Goal: Task Accomplishment & Management: Manage account settings

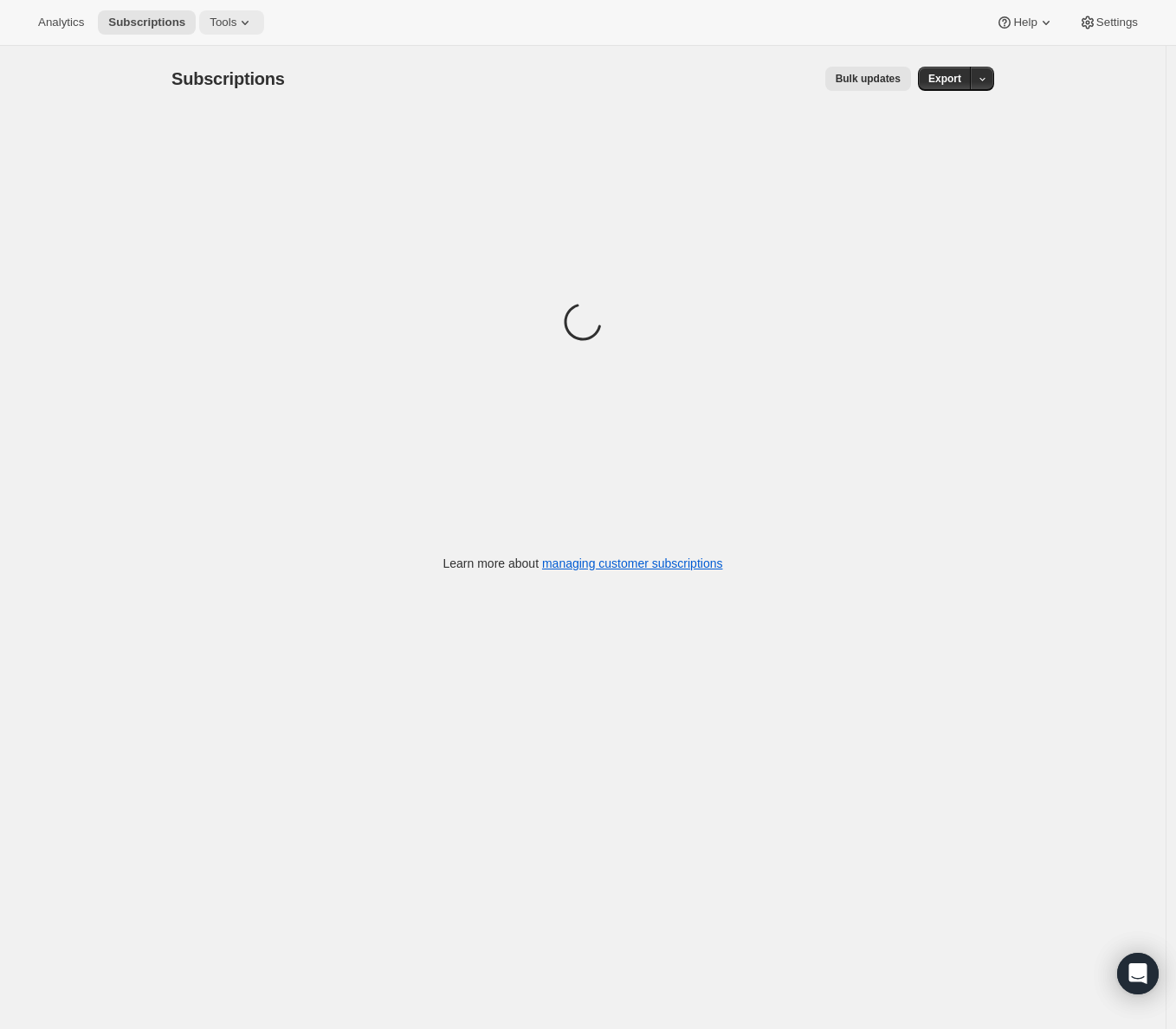
click at [224, 23] on span "Tools" at bounding box center [223, 22] width 27 height 13
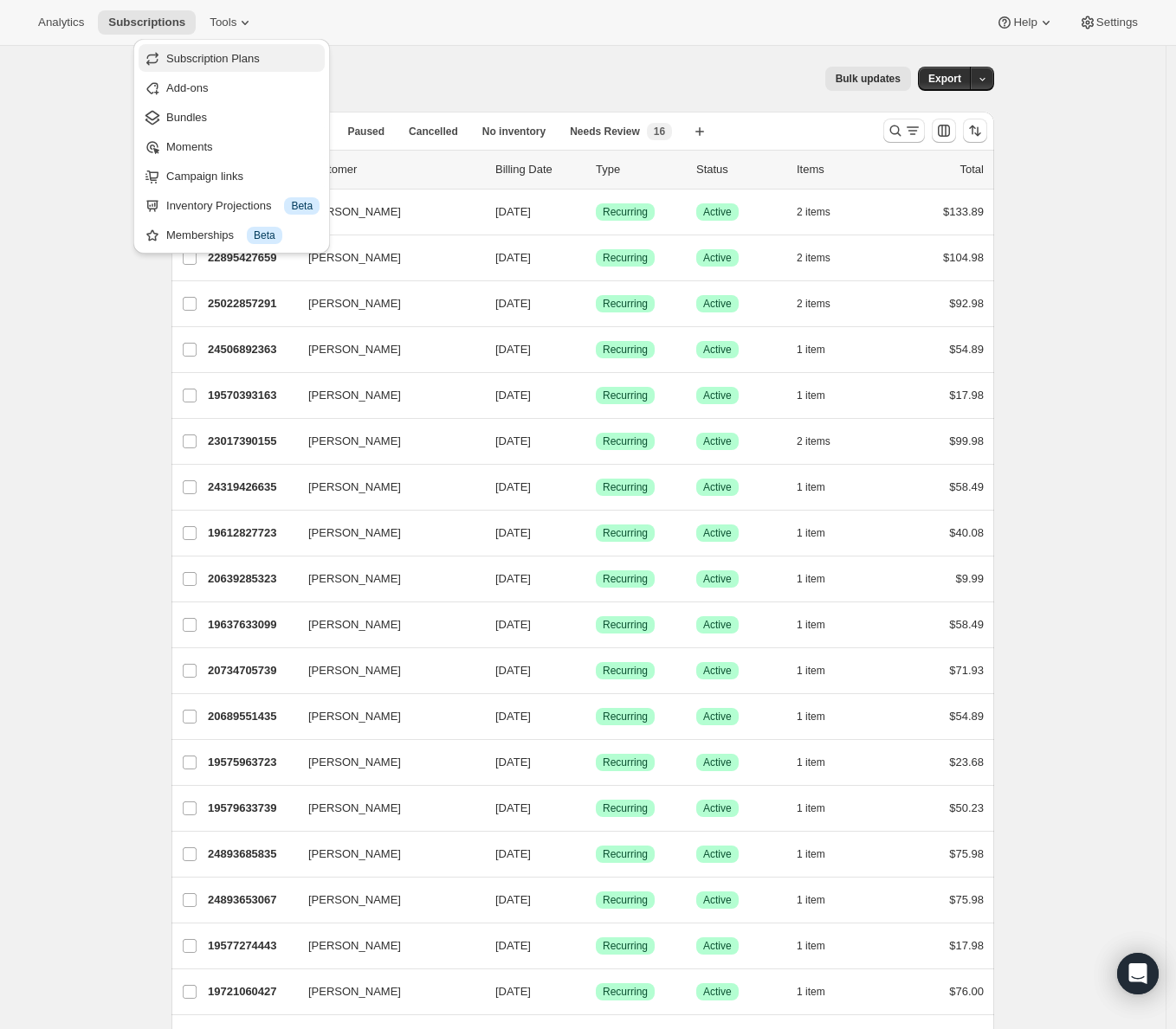
click at [222, 57] on span "Subscription Plans" at bounding box center [213, 58] width 93 height 13
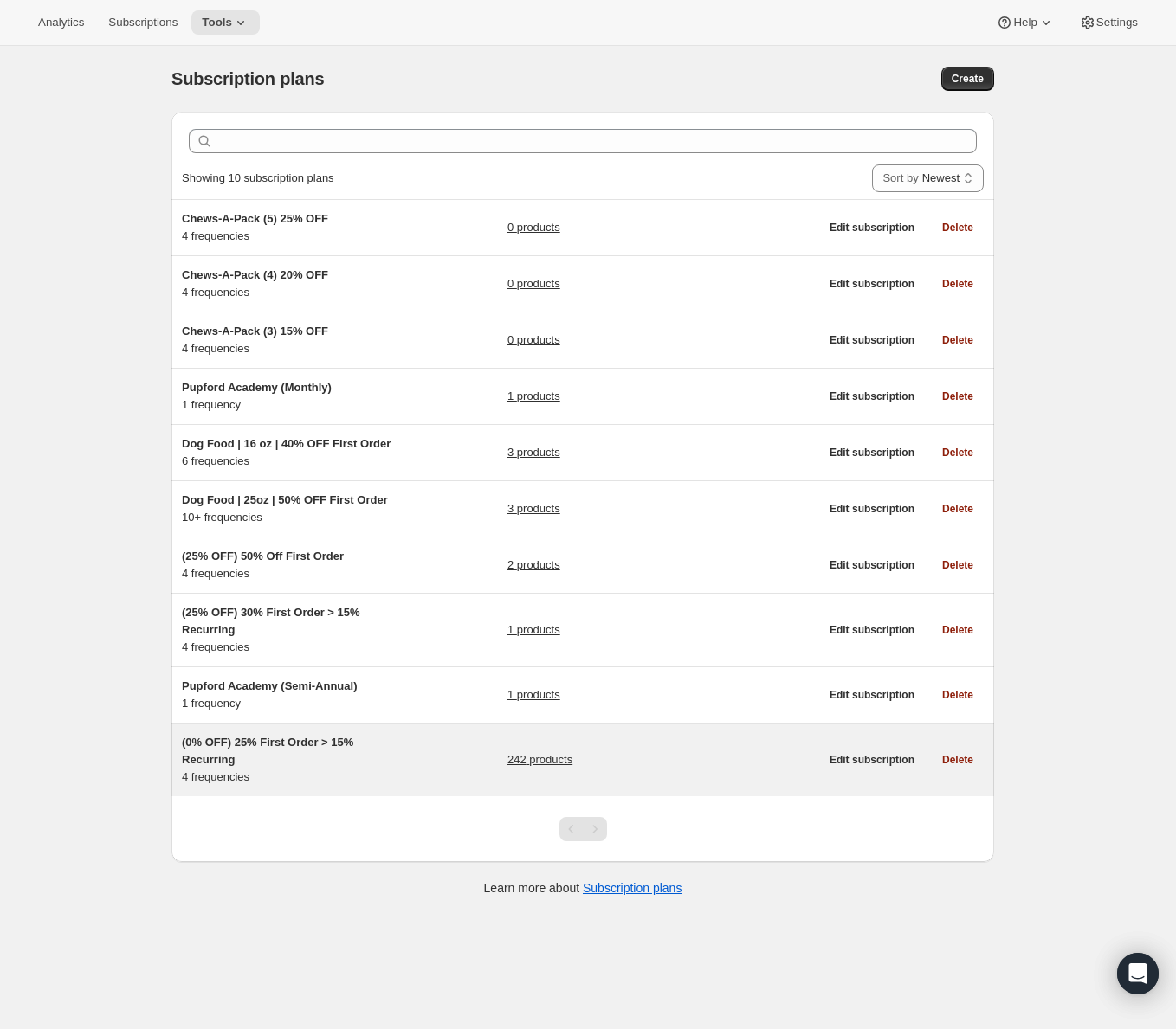
click at [346, 764] on h5 "(0% OFF) 25% First Order > 15% Recurring" at bounding box center [290, 751] width 216 height 35
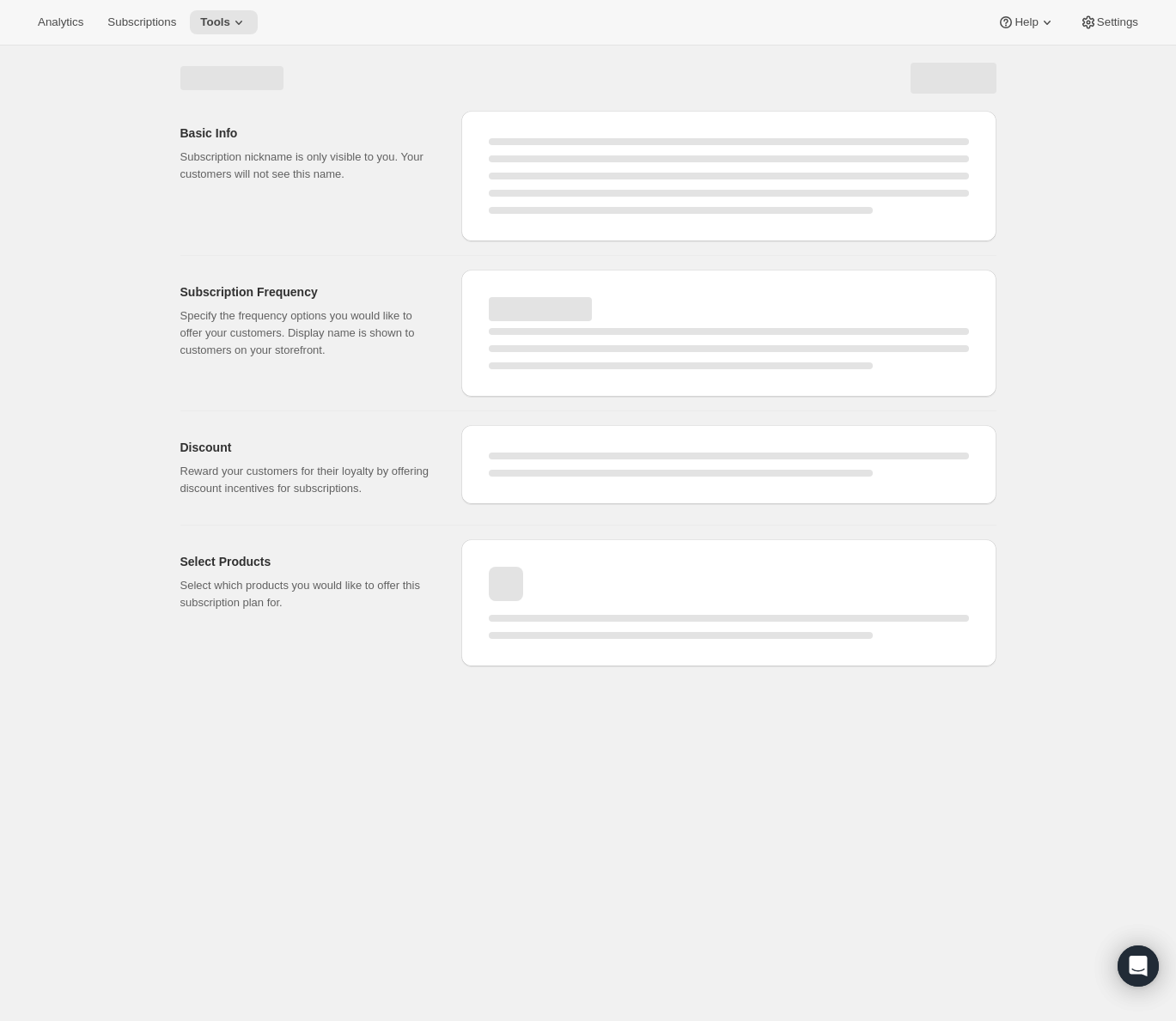
select select "WEEK"
select select "MONTH"
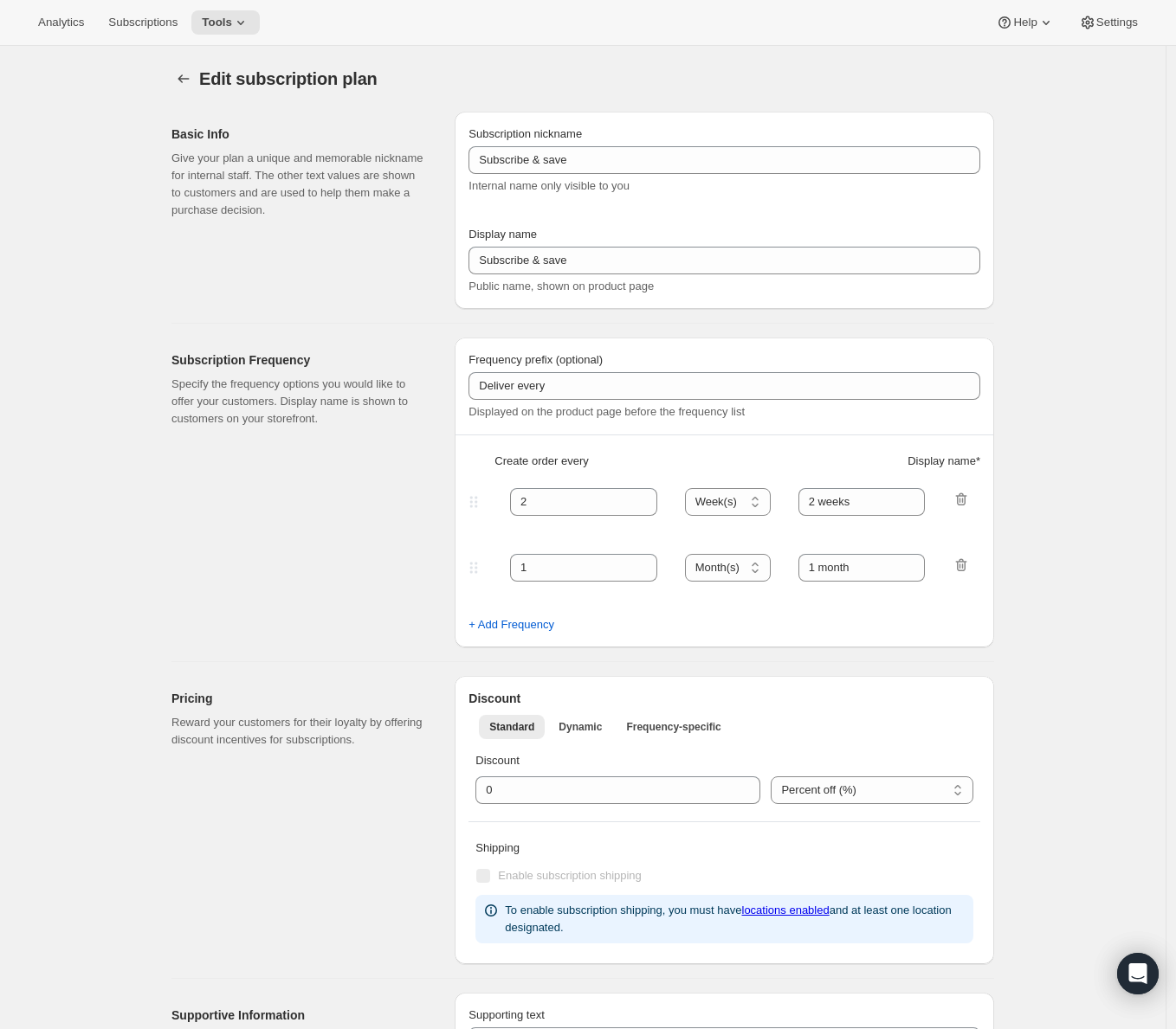
type input "(0% OFF) 25% First Order > 15% Recurring"
type input "Subscribe & Save"
select select "WEEK"
select select "MONTH"
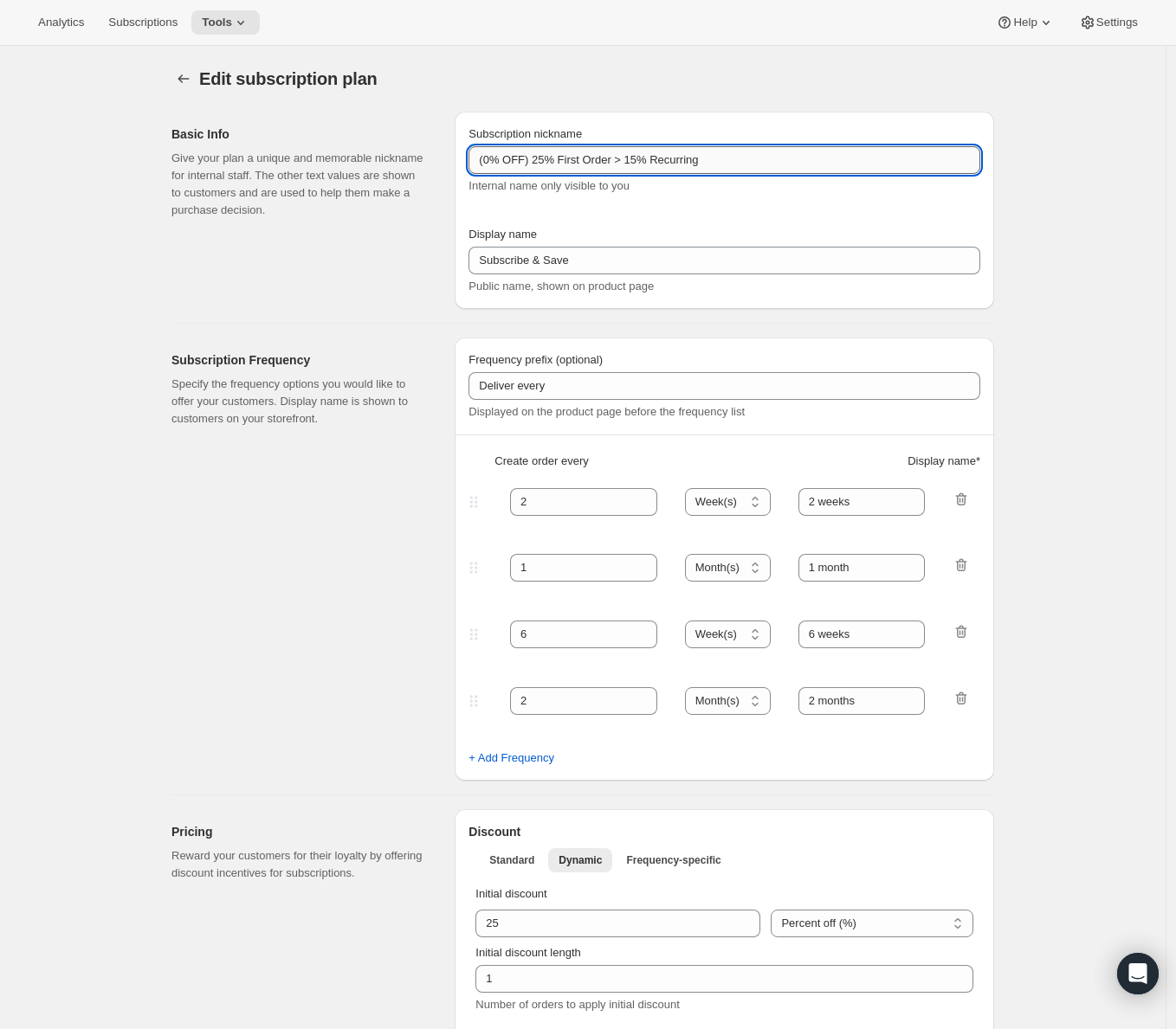
click at [649, 166] on input "(0% OFF) 25% First Order > 15% Recurring" at bounding box center [724, 160] width 511 height 28
type input "(0% OFF) 25% First Order > 10% Recurring"
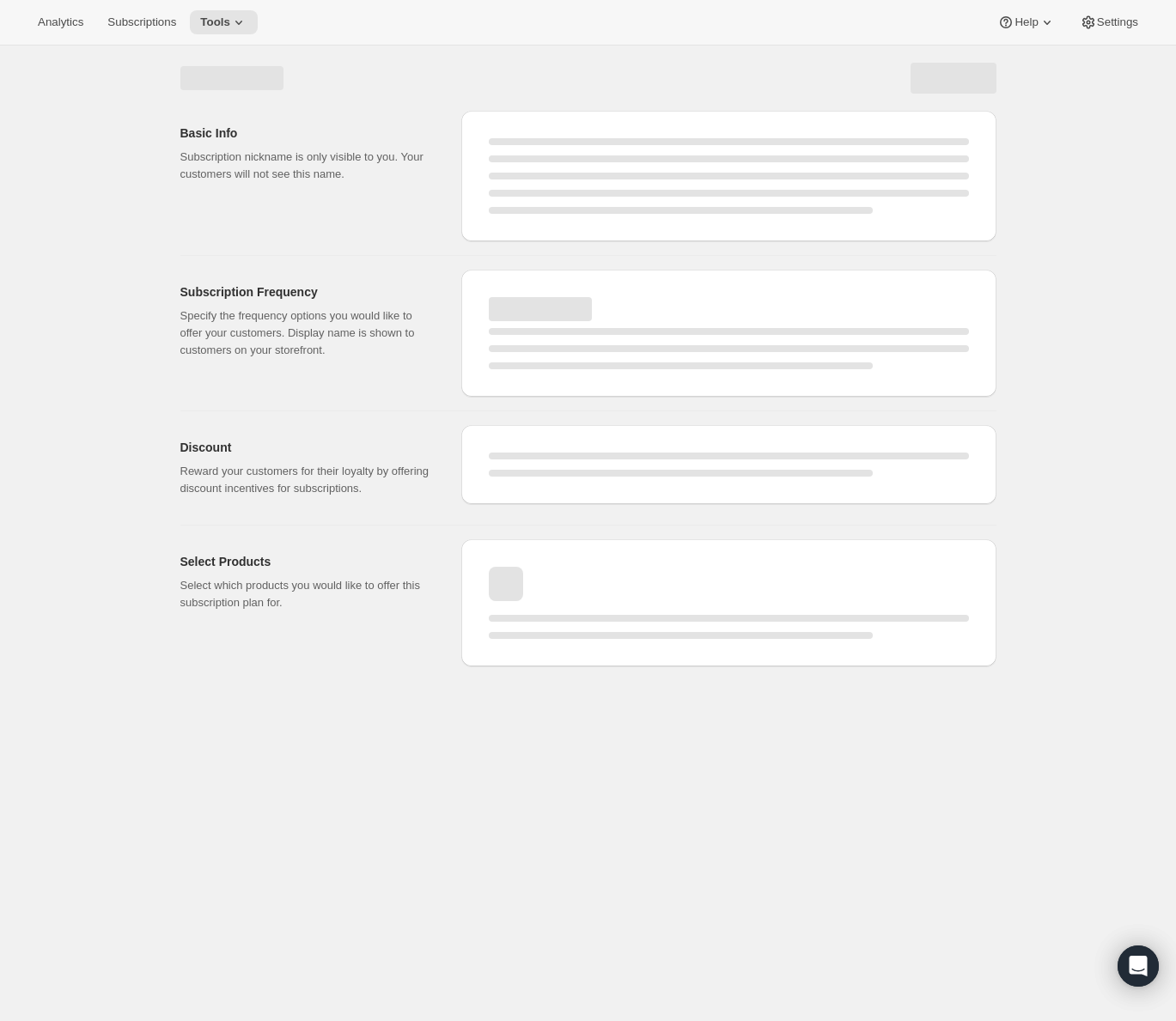
select select "WEEK"
select select "MONTH"
select select "WEEK"
select select "MONTH"
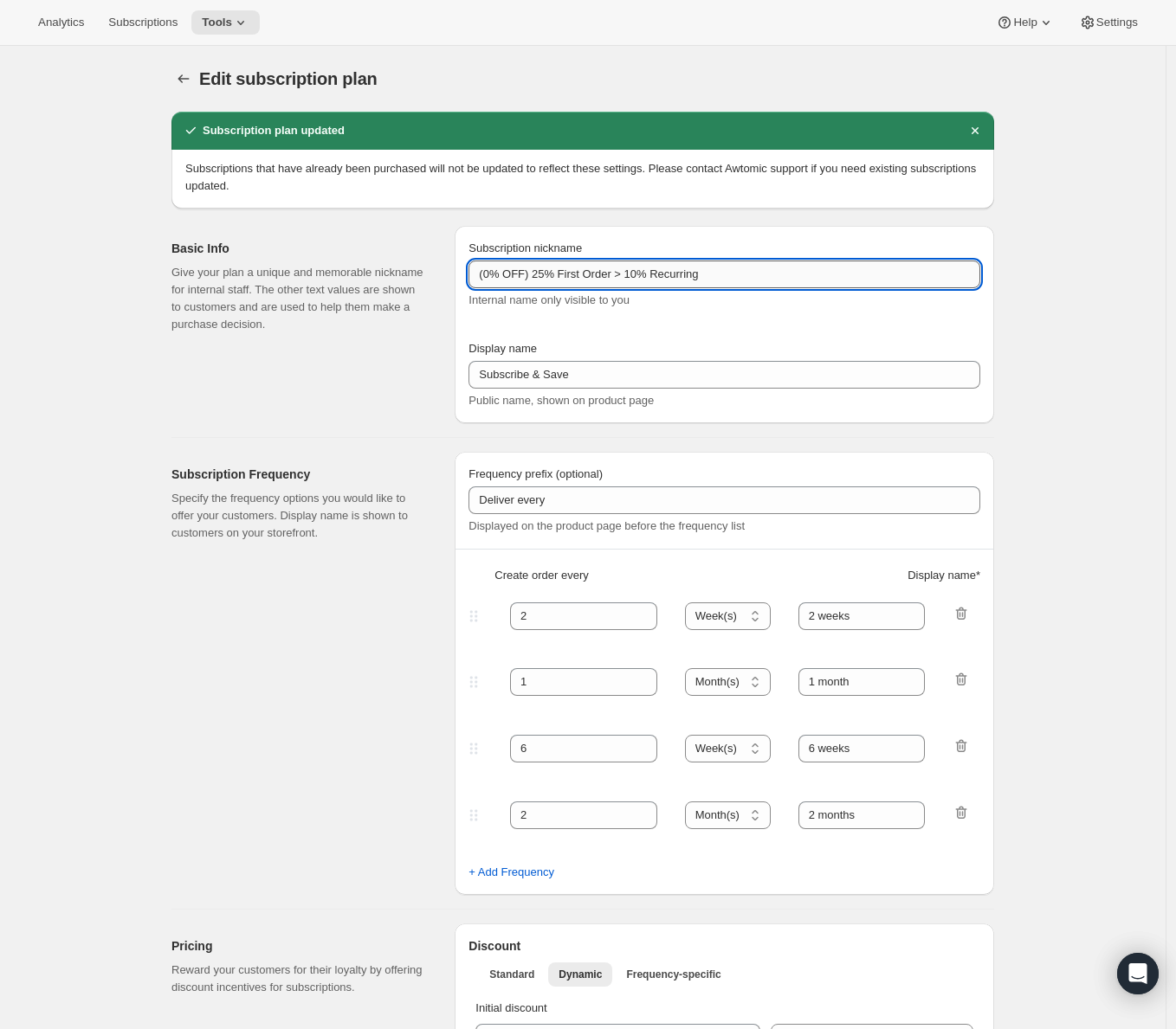
click at [541, 276] on input "(0% OFF) 25% First Order > 10% Recurring" at bounding box center [724, 274] width 511 height 28
drag, startPoint x: 540, startPoint y: 276, endPoint x: 425, endPoint y: 268, distance: 115.3
click at [468, 268] on input "(0% OFF) 25% First Order > 10% Recurring" at bounding box center [724, 274] width 511 height 28
click at [555, 271] on input "(0% OFF) 25% First Order > 10% Recurring" at bounding box center [724, 274] width 511 height 28
drag, startPoint x: 542, startPoint y: 275, endPoint x: 472, endPoint y: 274, distance: 70.0
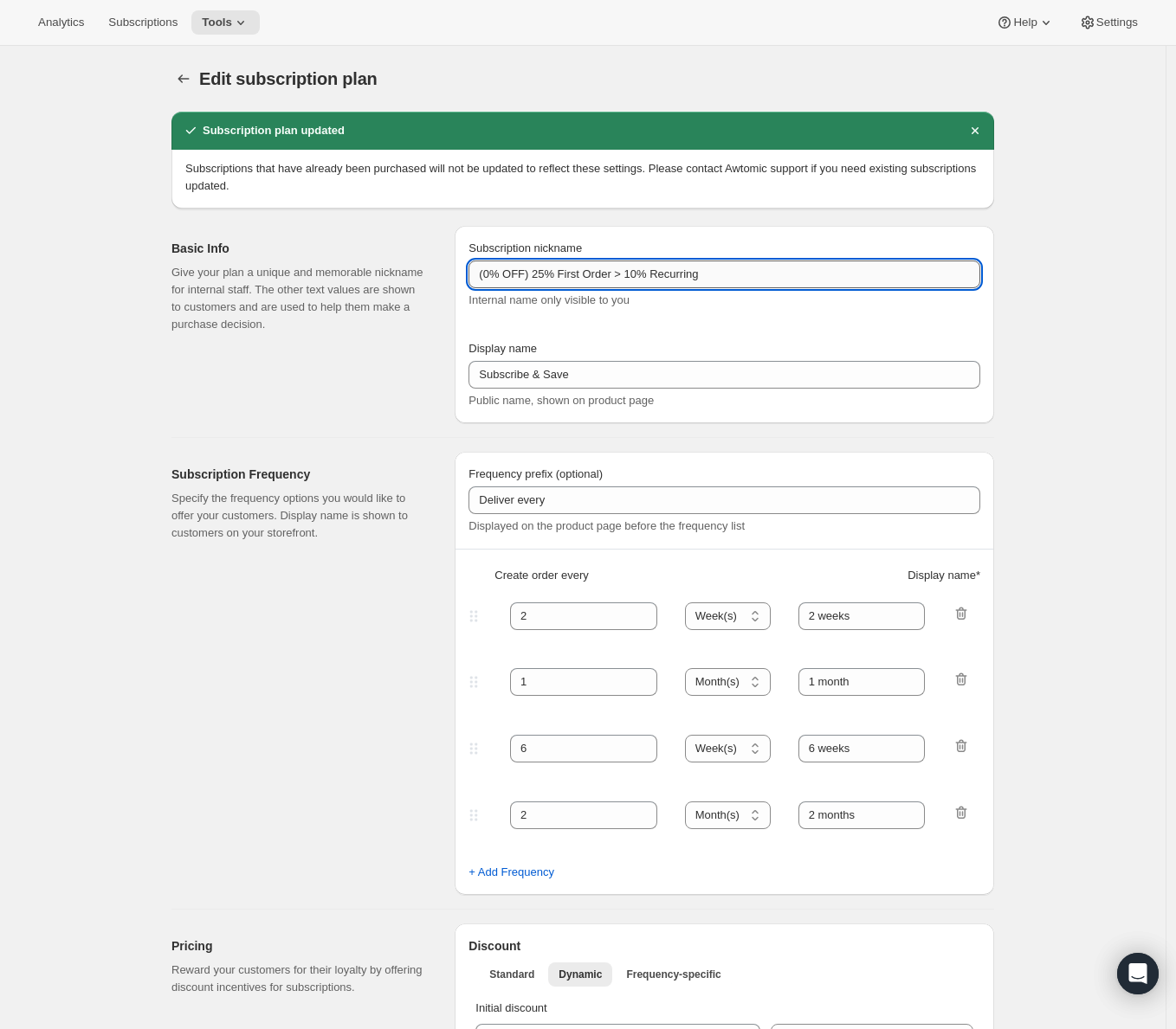
click at [472, 274] on input "(0% OFF) 25% First Order > 10% Recurring" at bounding box center [724, 274] width 511 height 28
type input "25% First Order > 10% Recurring"
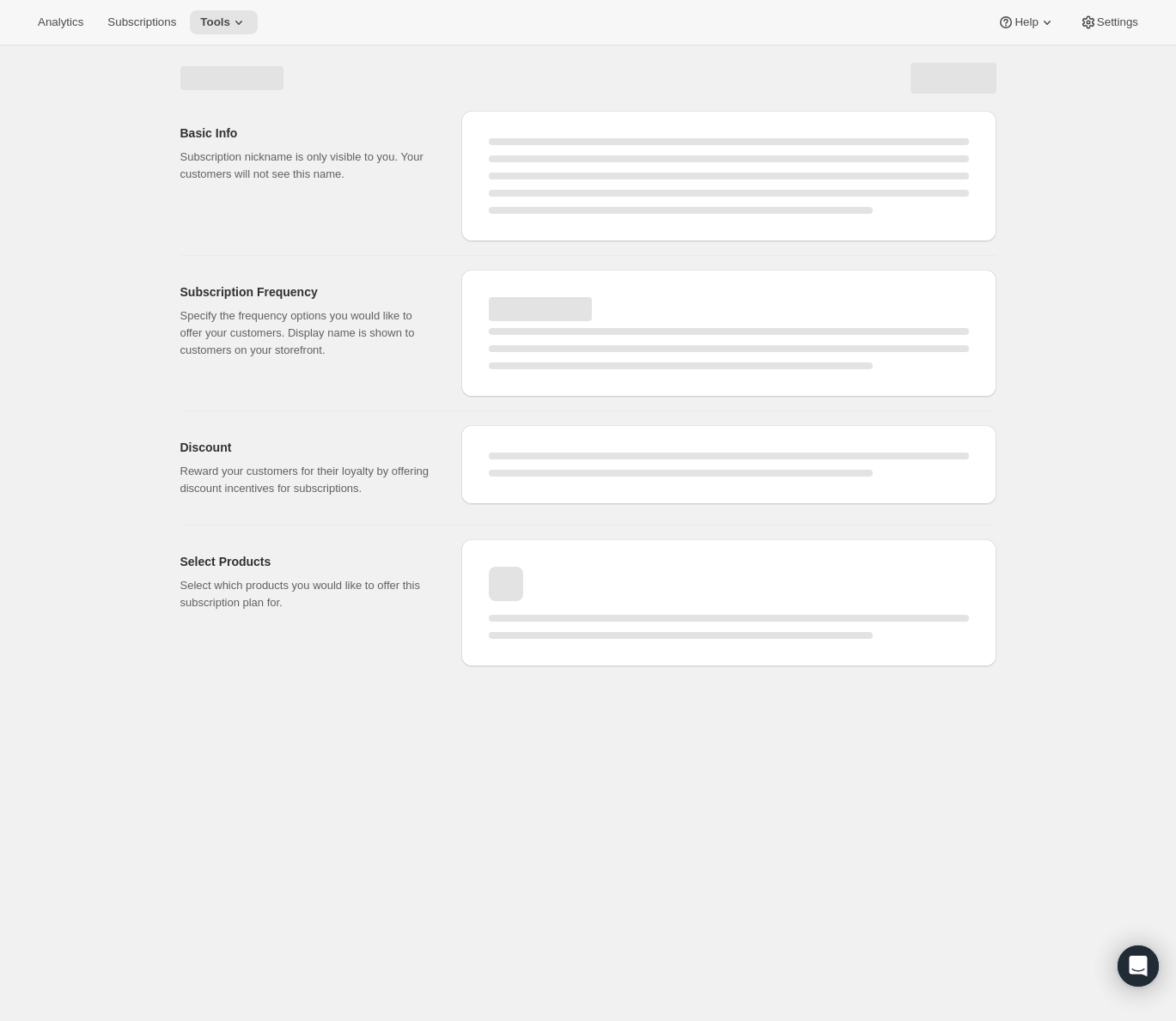
select select "WEEK"
select select "MONTH"
select select "WEEK"
select select "MONTH"
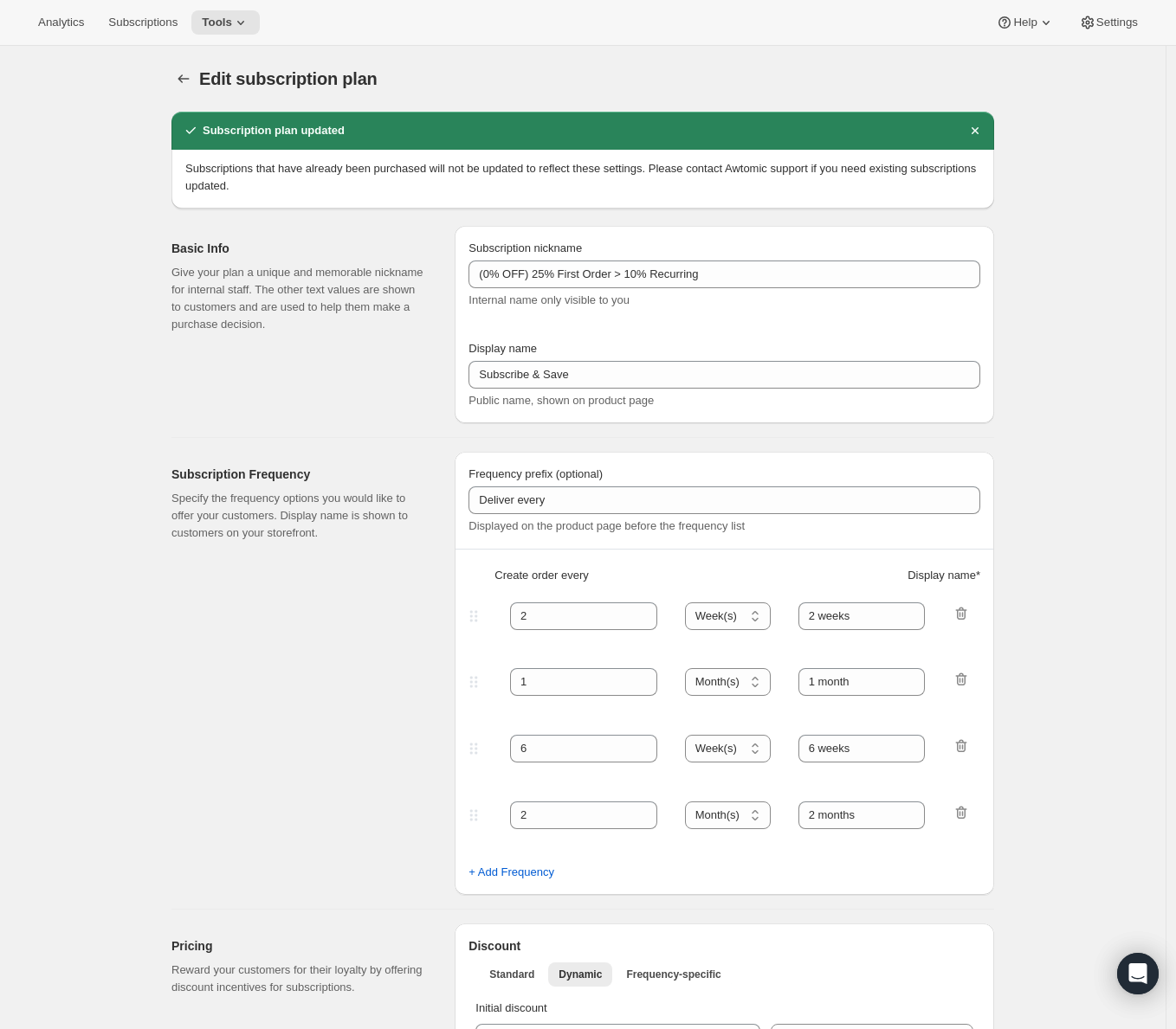
type input "25% First Order > 10% Recurring"
